Goal: Task Accomplishment & Management: Use online tool/utility

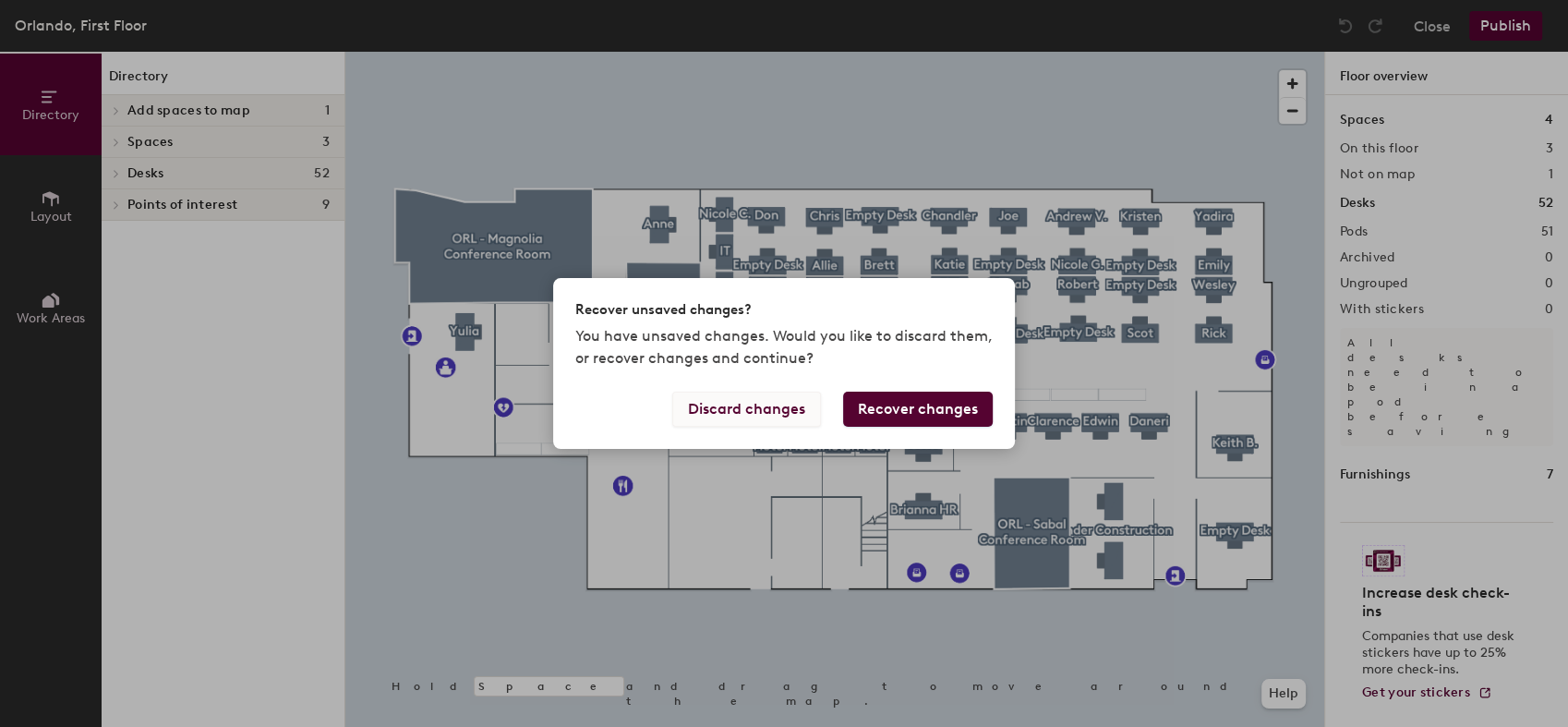
click at [802, 413] on button "Discard changes" at bounding box center [746, 410] width 149 height 35
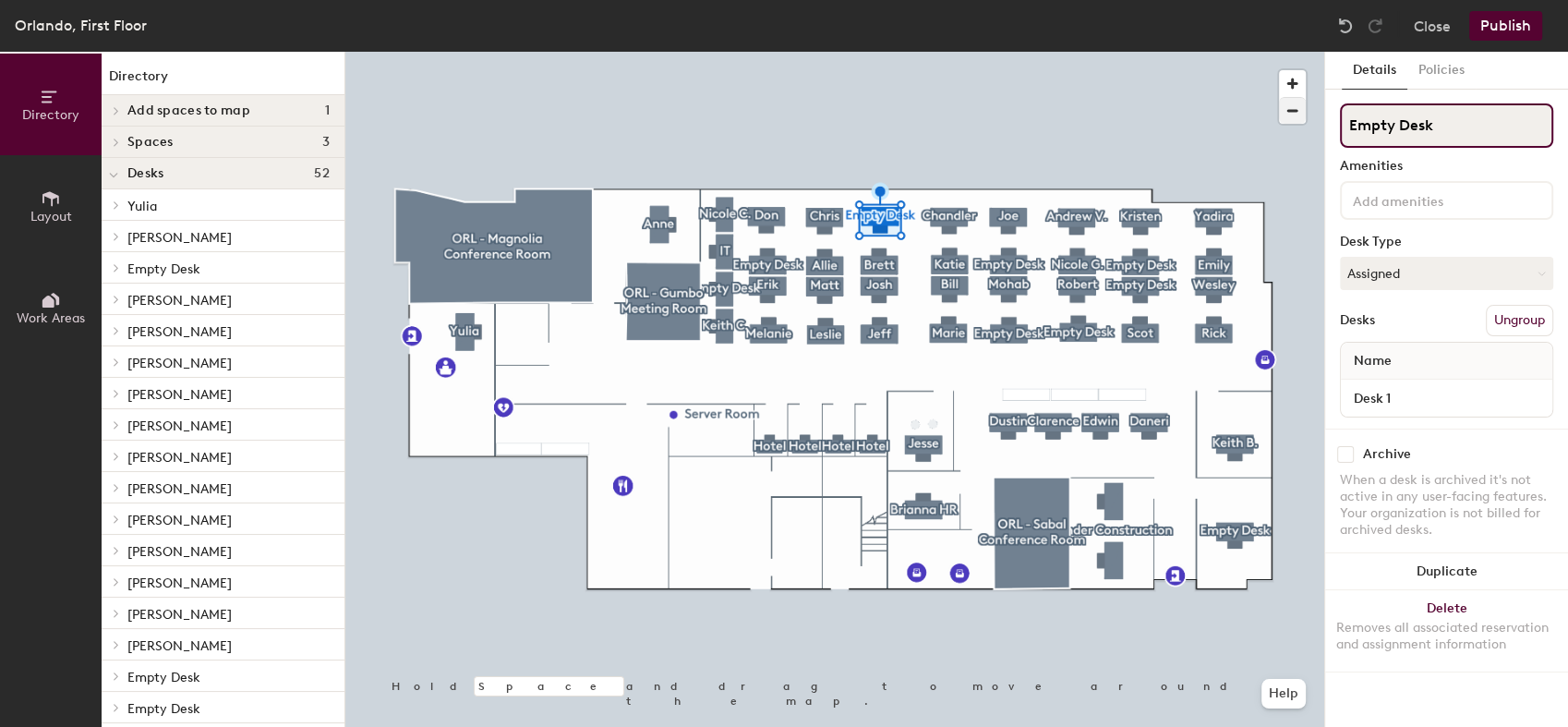
drag, startPoint x: 1436, startPoint y: 121, endPoint x: 1286, endPoint y: 111, distance: 150.3
click at [1286, 111] on div "Directory Layout Work Areas Directory Add spaces to map 1 (Future offices) Spac…" at bounding box center [784, 389] width 1568 height 675
type input "[PERSON_NAME]"
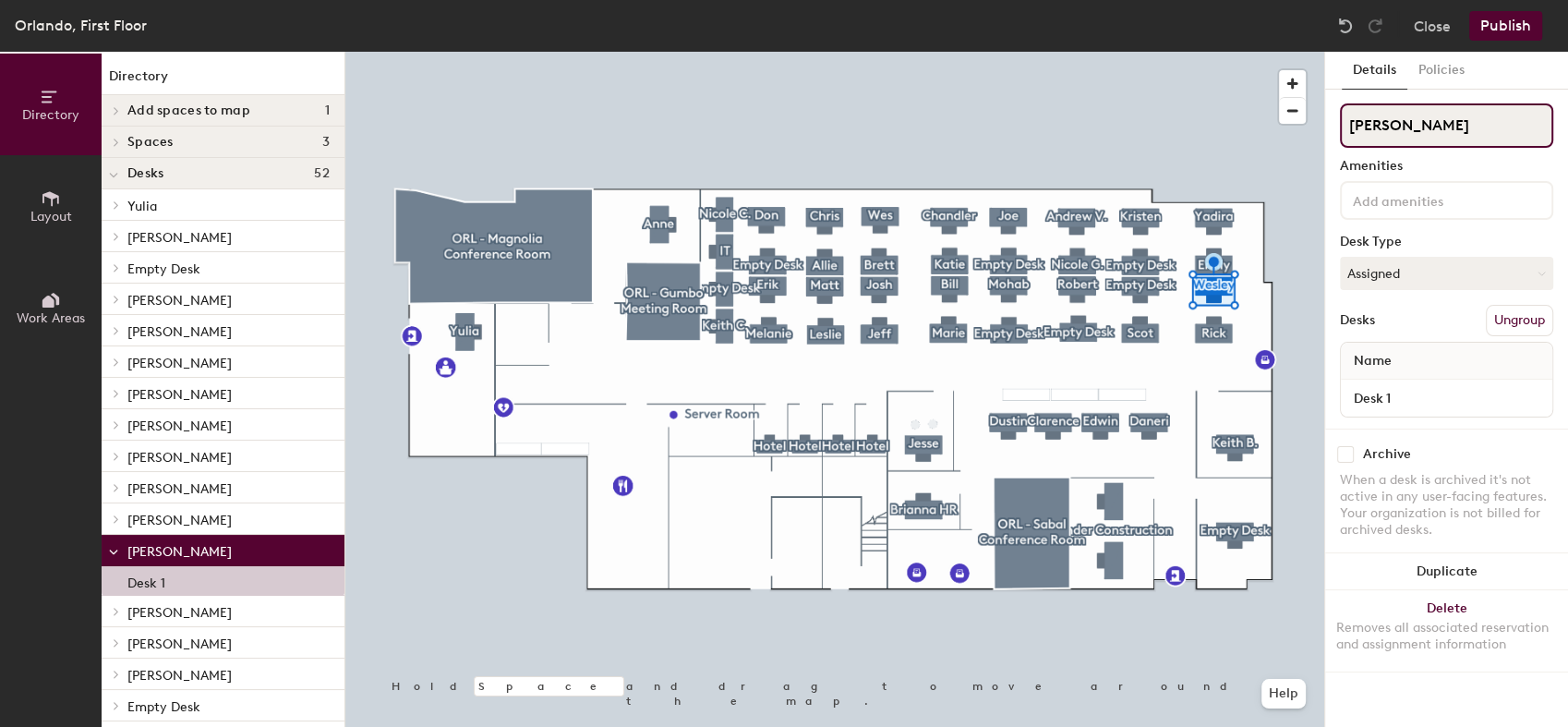
click at [1432, 126] on input "[PERSON_NAME]" at bounding box center [1446, 126] width 213 height 45
drag, startPoint x: 1432, startPoint y: 126, endPoint x: 1353, endPoint y: 135, distance: 79.5
click at [1353, 135] on input "[PERSON_NAME]" at bounding box center [1446, 126] width 213 height 45
type input "Empty Desk"
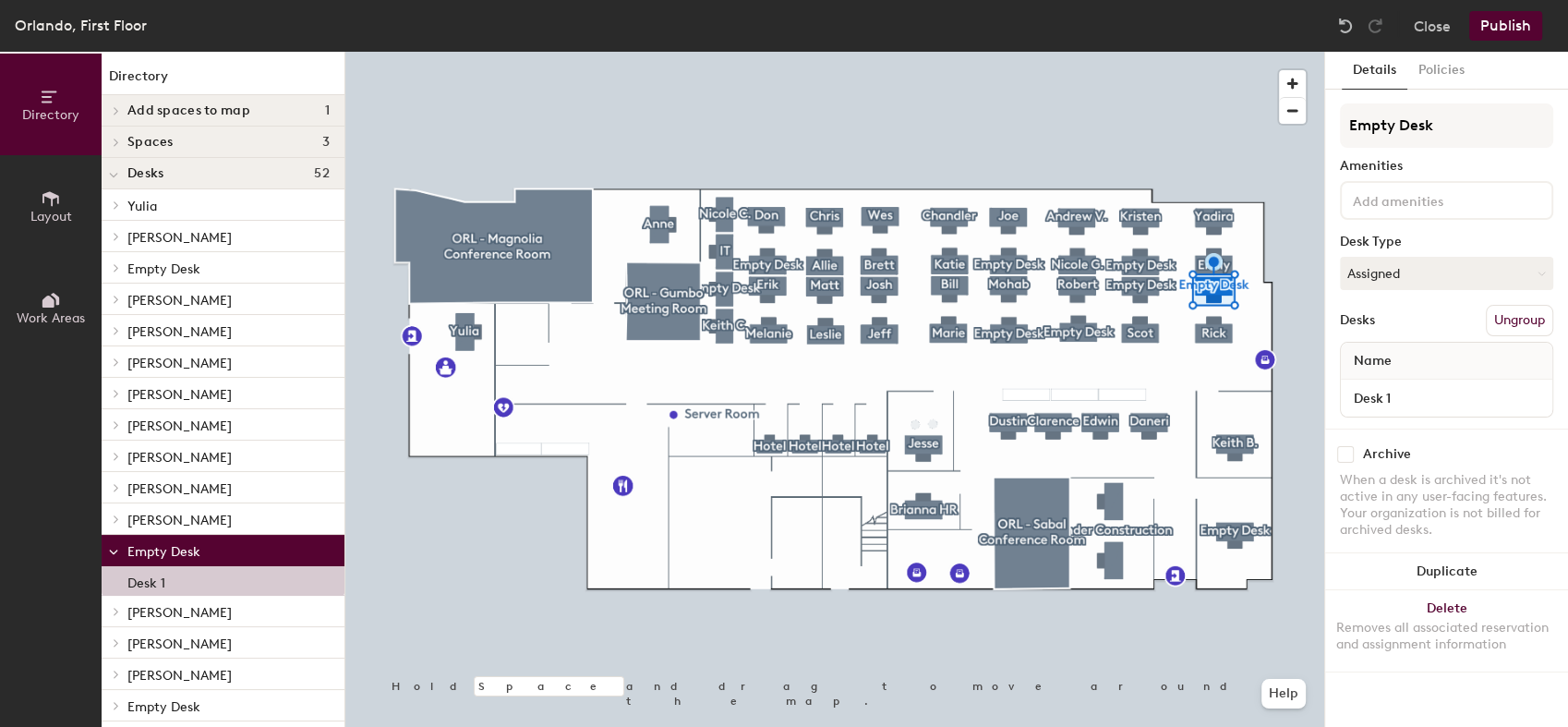
click at [1511, 19] on button "Publish" at bounding box center [1506, 26] width 73 height 30
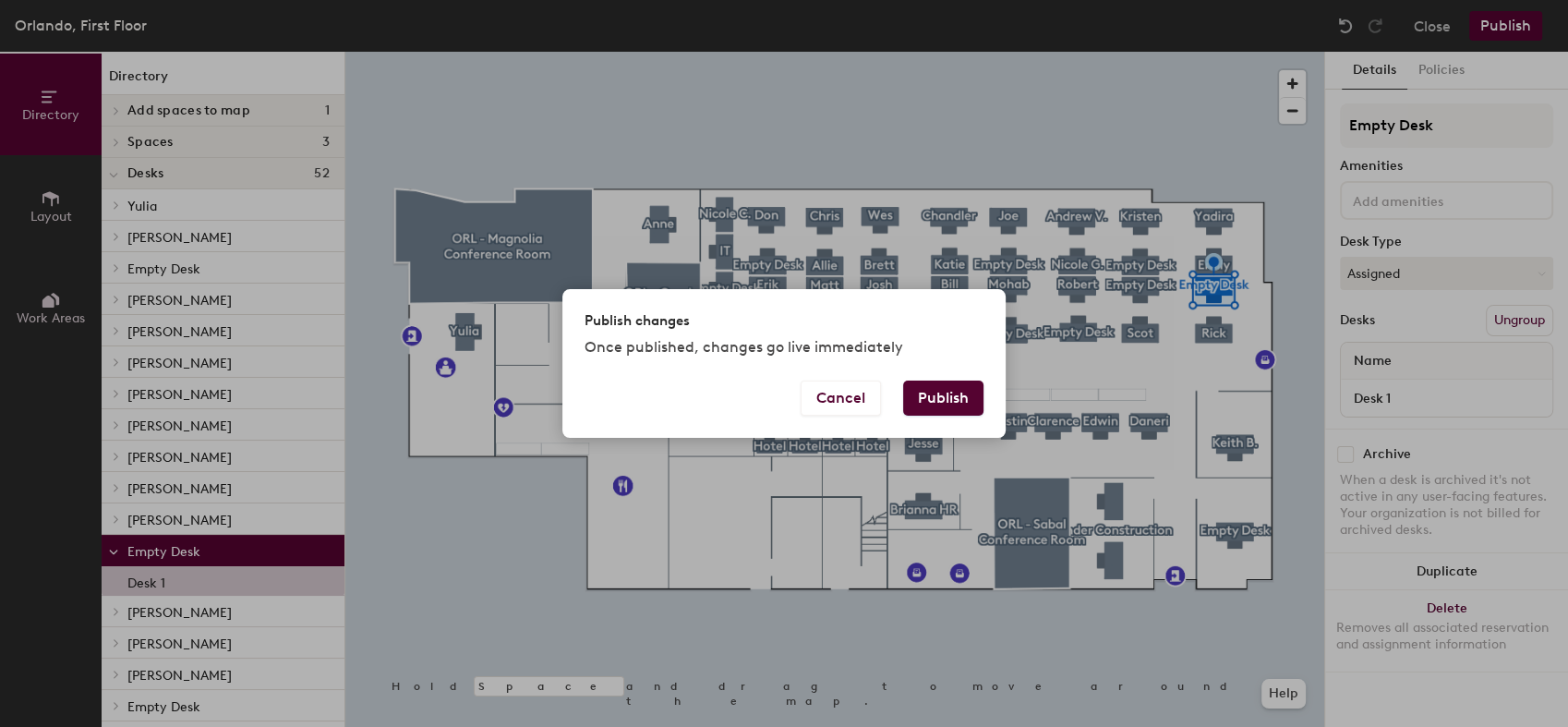
click at [948, 396] on button "Publish" at bounding box center [943, 398] width 80 height 35
